Goal: Task Accomplishment & Management: Manage account settings

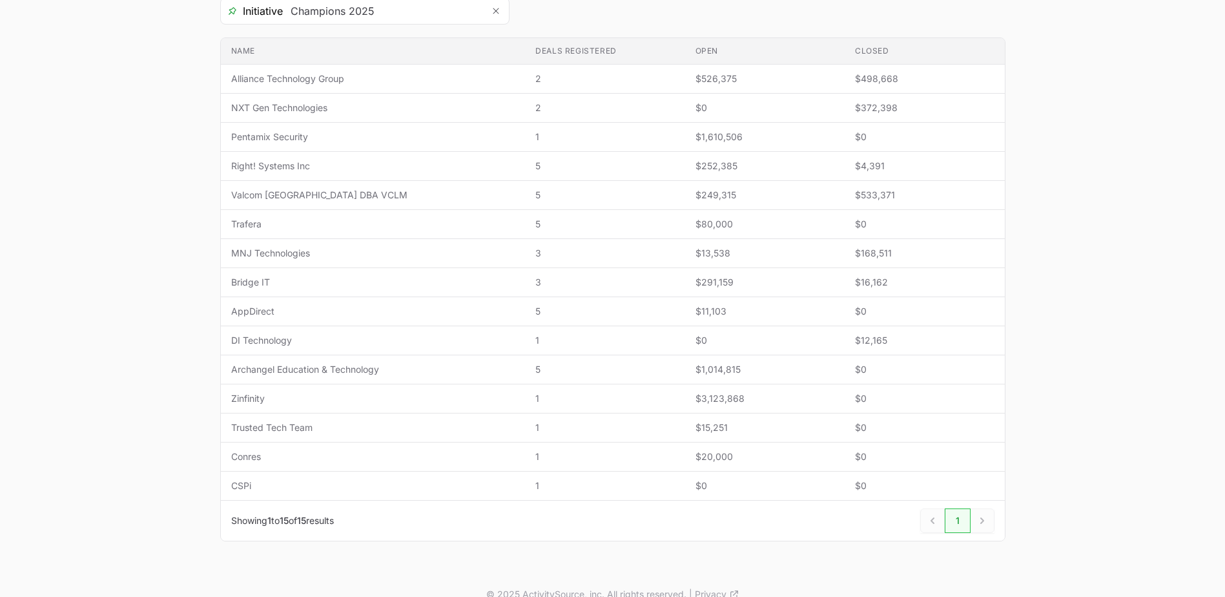
scroll to position [258, 0]
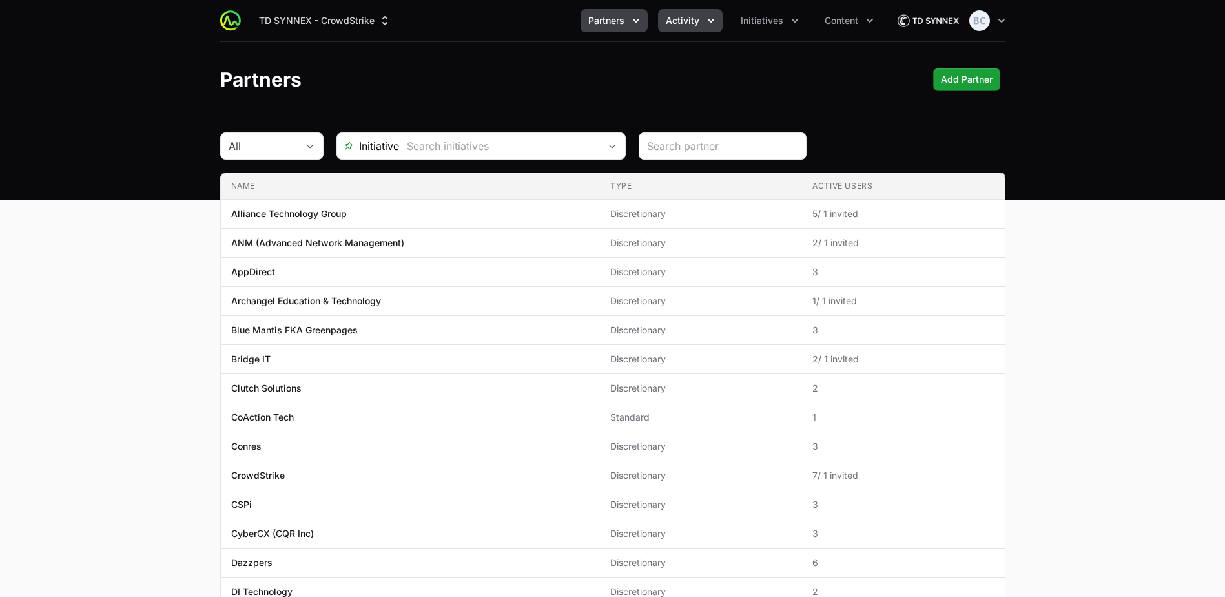
click at [669, 25] on span "Activity" at bounding box center [683, 20] width 34 height 13
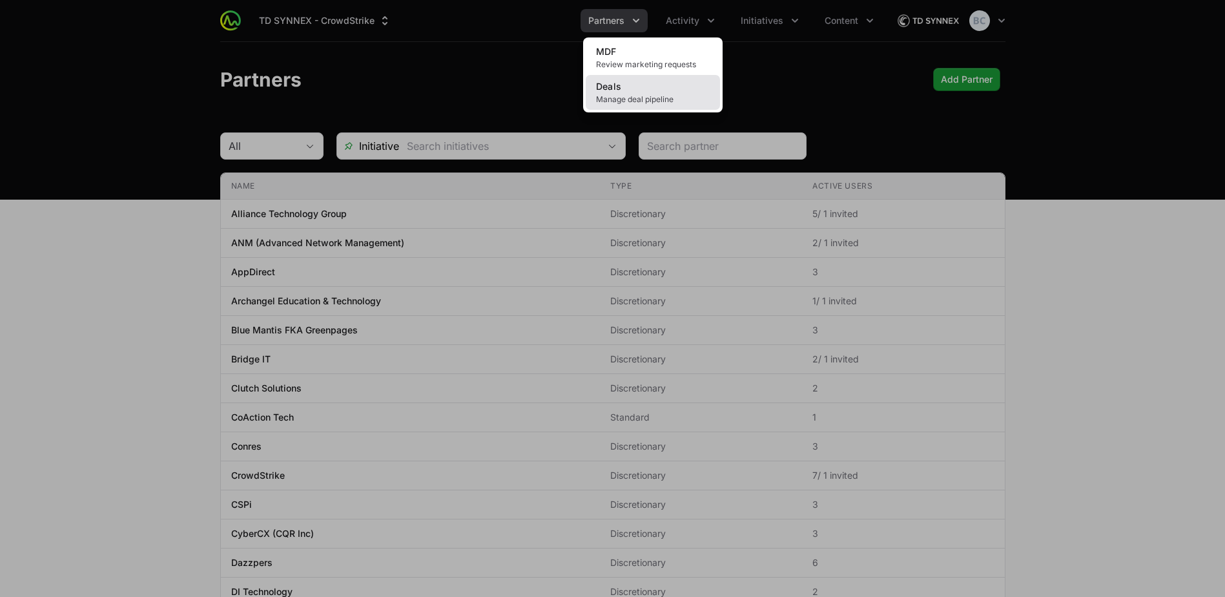
click at [633, 87] on link "Deals Manage deal pipeline" at bounding box center [653, 92] width 134 height 35
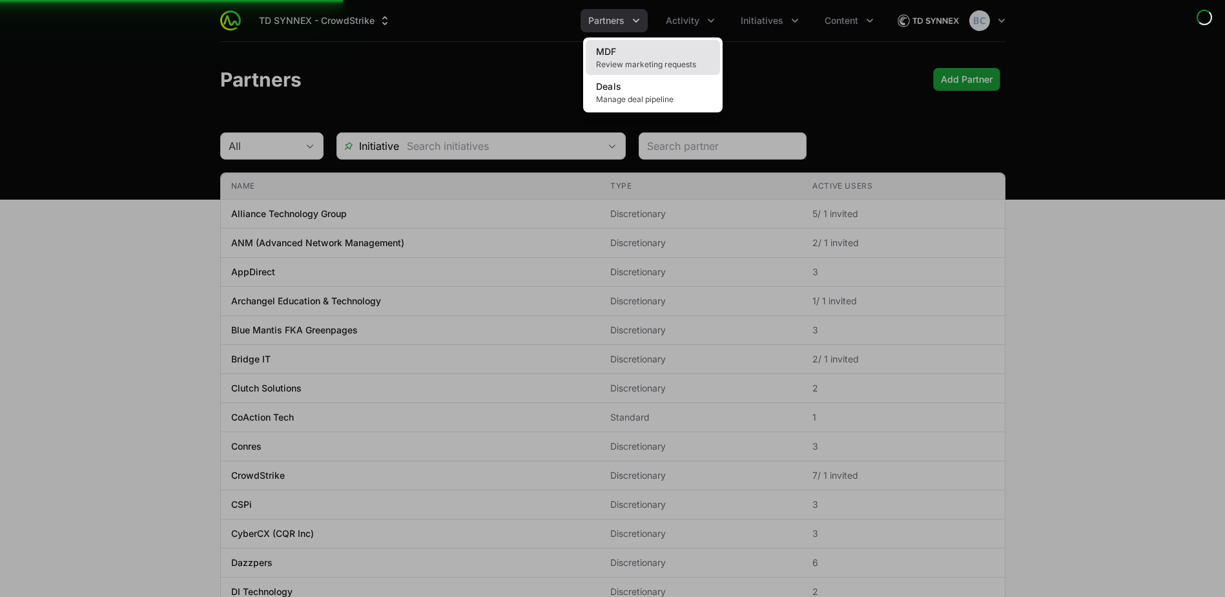
click at [630, 63] on span "Review marketing requests" at bounding box center [653, 64] width 114 height 10
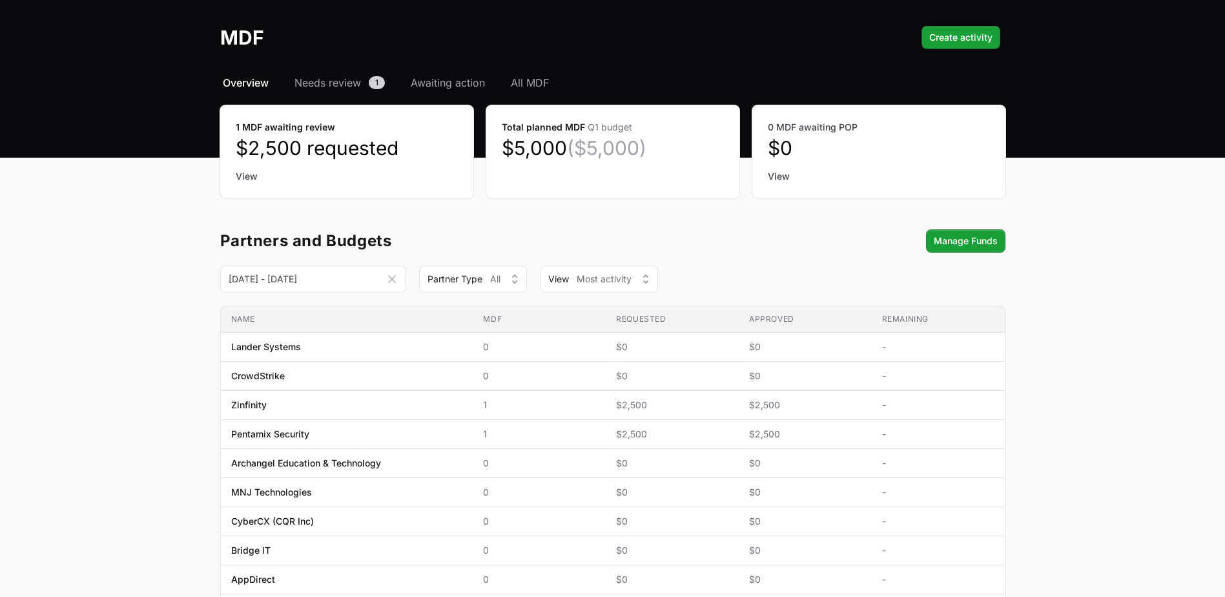
scroll to position [65, 0]
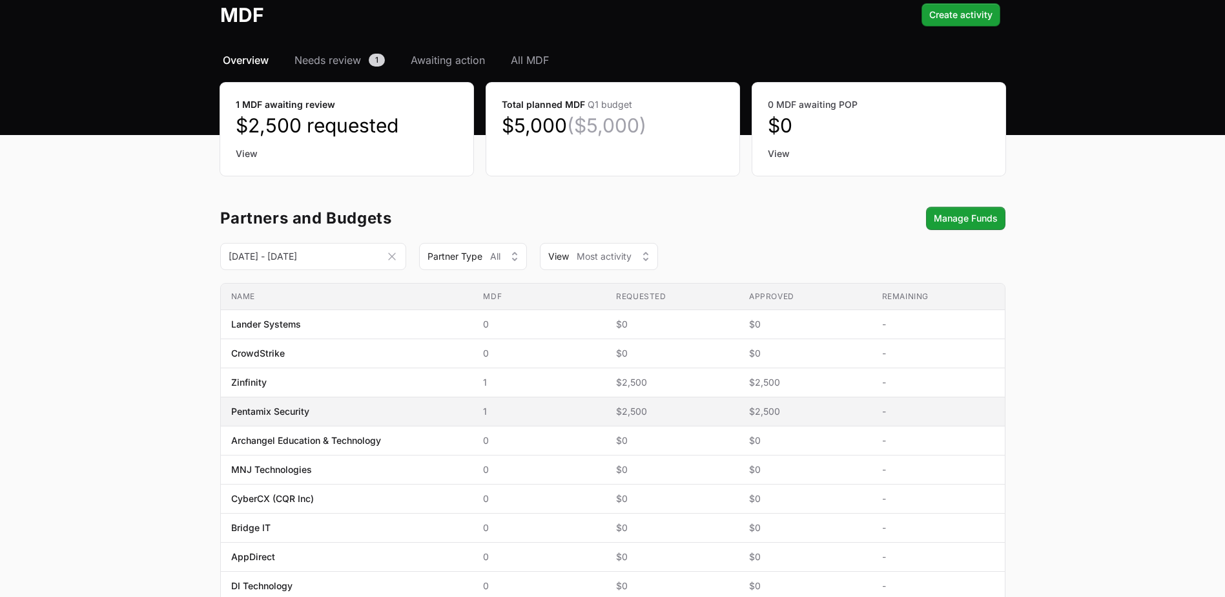
click at [616, 409] on span "$2,500" at bounding box center [672, 411] width 112 height 13
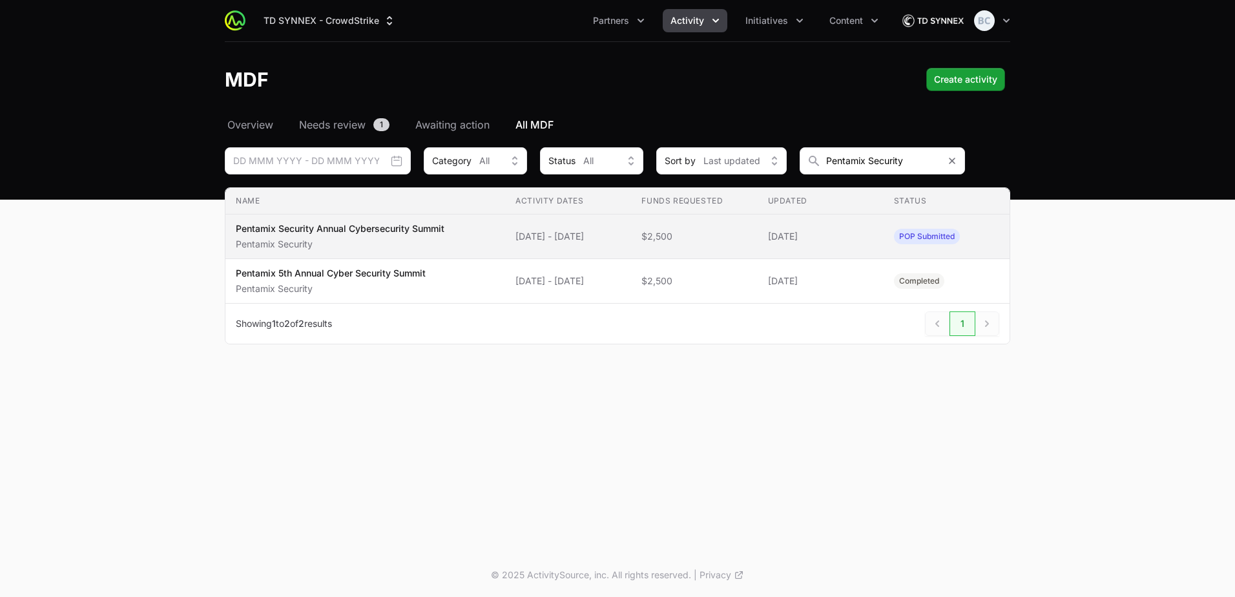
click at [949, 244] on span "POP Submitted" at bounding box center [927, 237] width 66 height 16
click at [907, 240] on span "POP Submitted" at bounding box center [927, 237] width 66 height 16
click at [921, 229] on span "POP Submitted" at bounding box center [927, 237] width 66 height 16
click at [933, 242] on span "POP Submitted" at bounding box center [927, 237] width 66 height 16
click at [344, 231] on p "Pentamix Security Annual Cybersecurity Summit" at bounding box center [340, 228] width 209 height 13
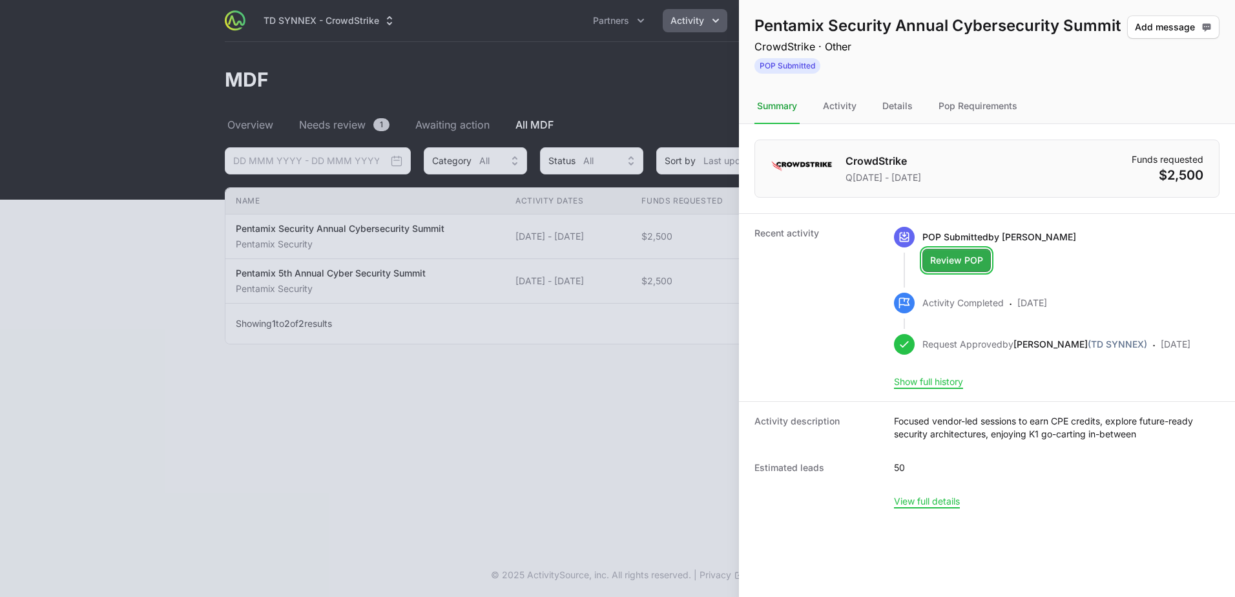
click at [945, 268] on button "Review POP" at bounding box center [956, 260] width 68 height 23
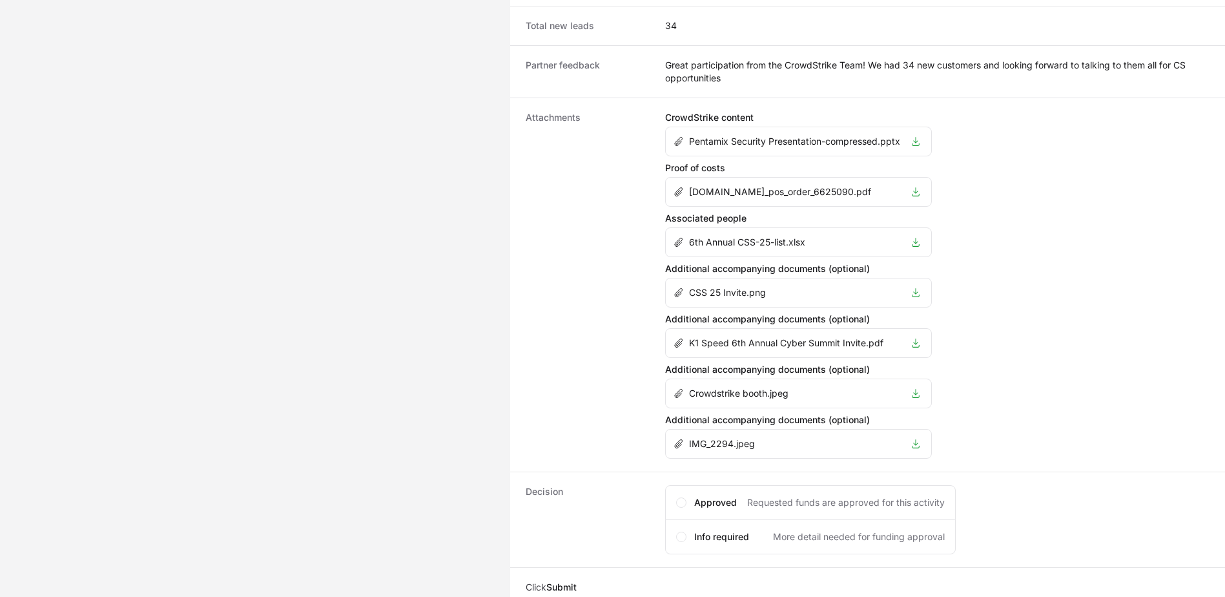
scroll to position [1082, 0]
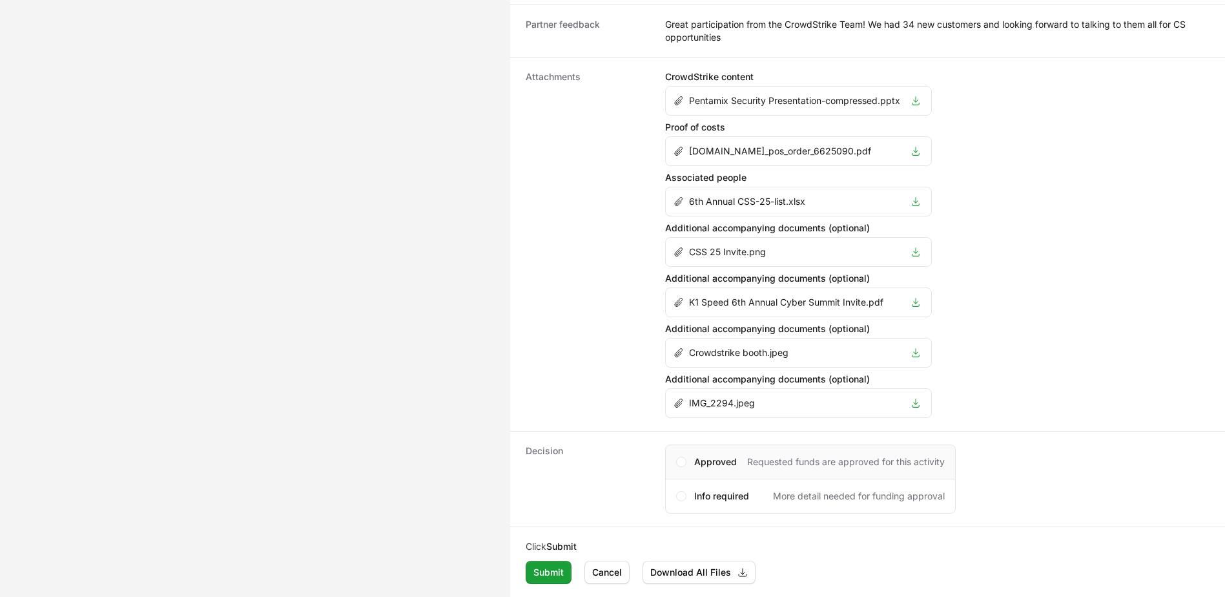
click at [716, 463] on span "Approved" at bounding box center [715, 461] width 43 height 13
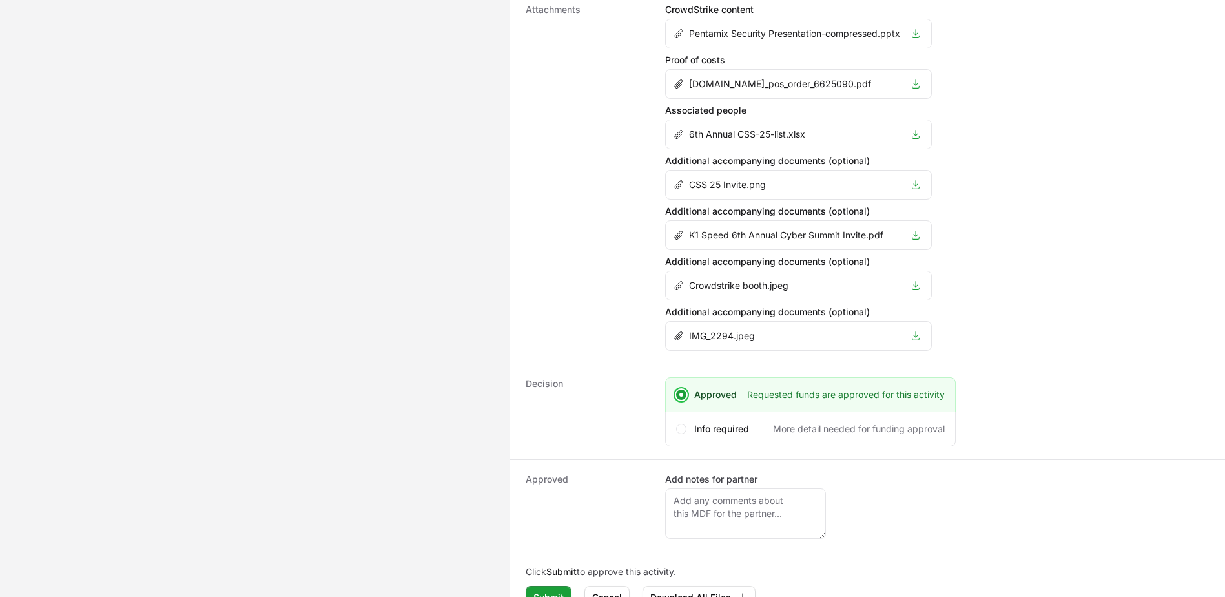
scroll to position [1174, 0]
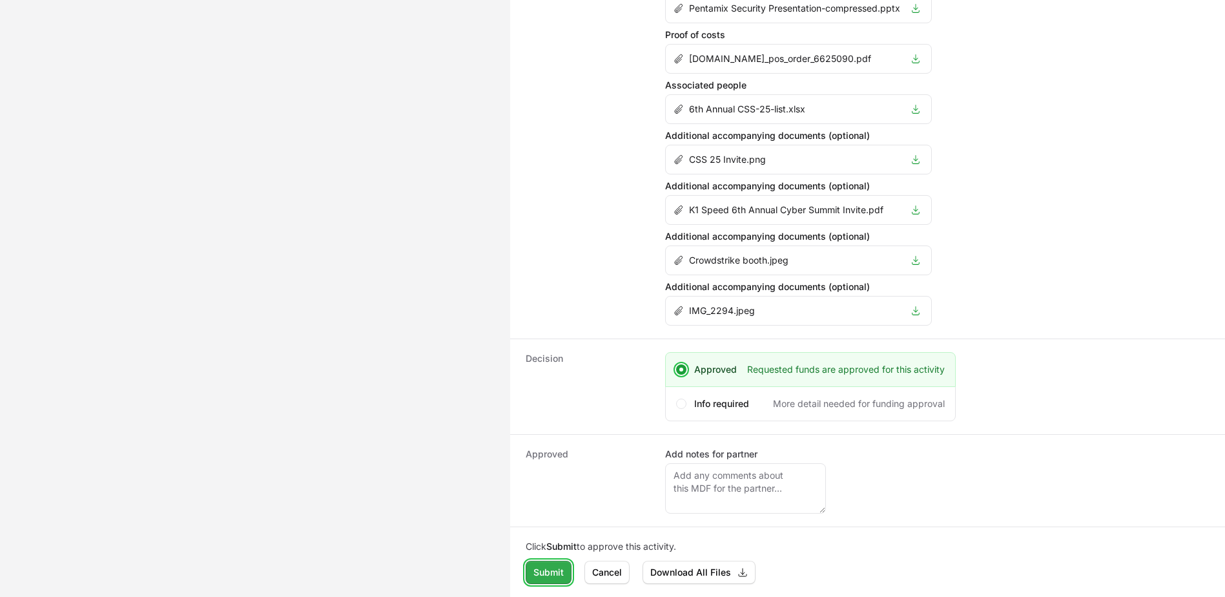
click at [550, 575] on span "Submit" at bounding box center [549, 573] width 30 height 16
